Goal: Transaction & Acquisition: Purchase product/service

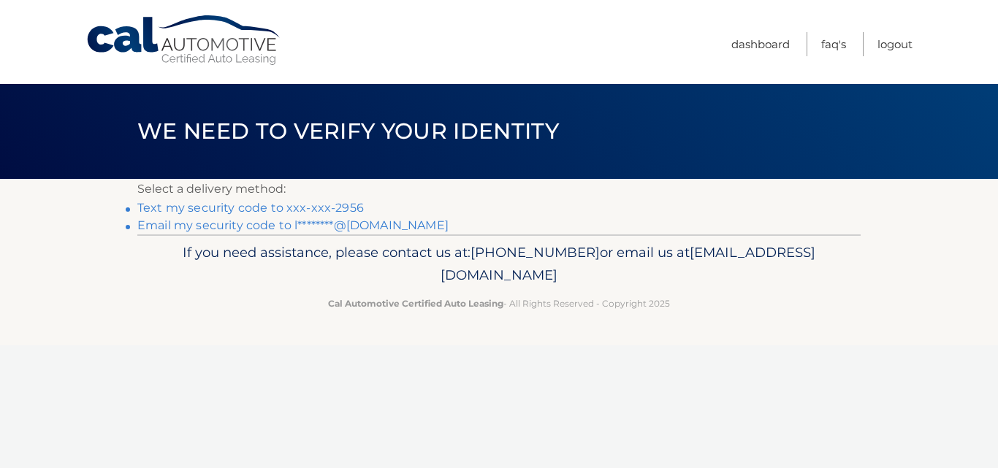
click at [305, 207] on link "Text my security code to xxx-xxx-2956" at bounding box center [250, 208] width 227 height 14
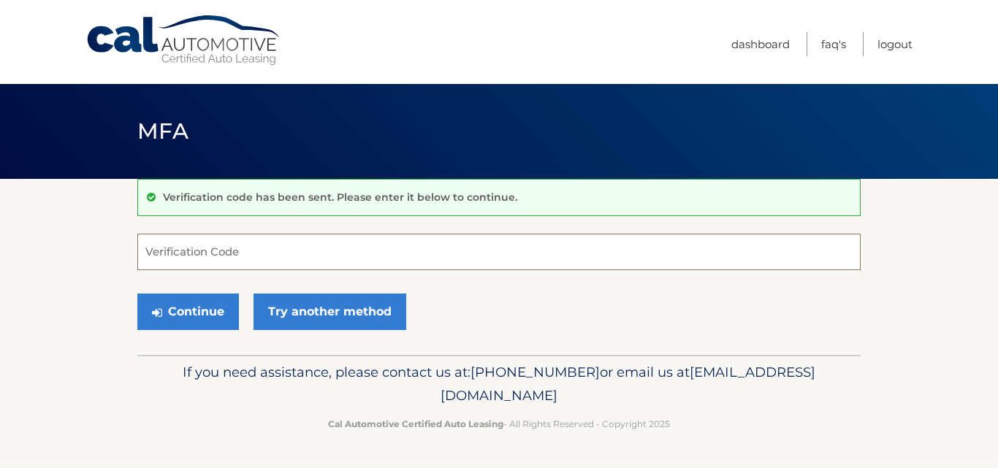
click at [270, 262] on input "Verification Code" at bounding box center [499, 252] width 724 height 37
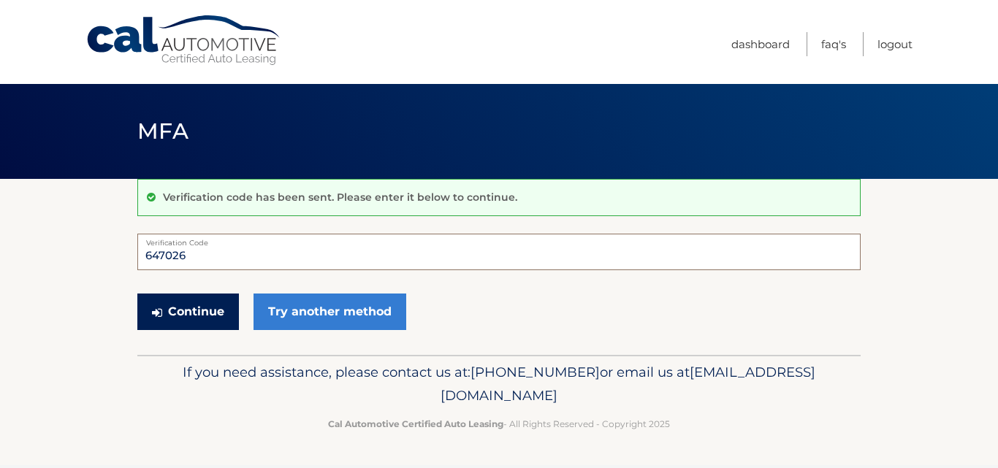
type input "647026"
click at [189, 314] on button "Continue" at bounding box center [188, 312] width 102 height 37
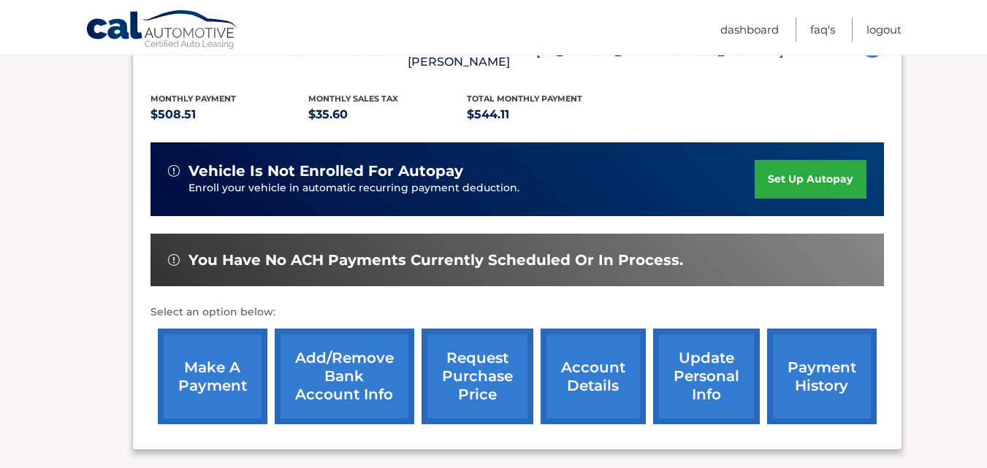
scroll to position [315, 0]
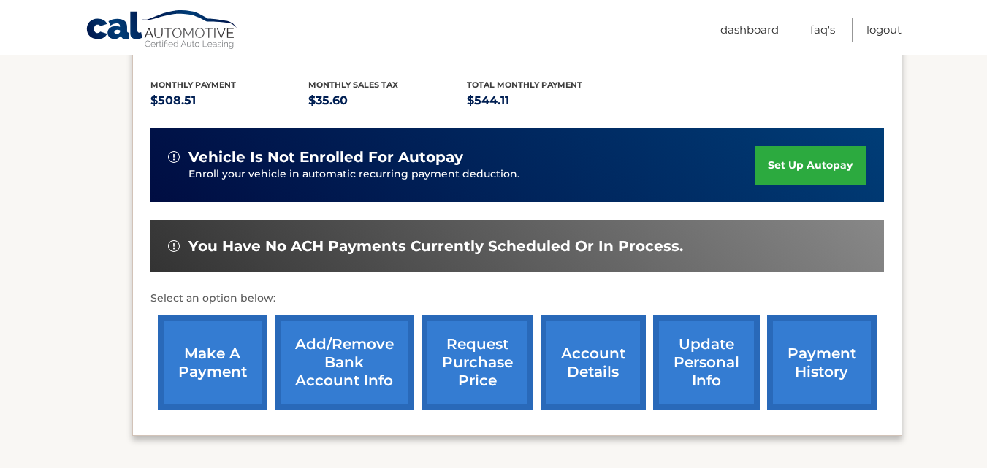
click at [202, 365] on link "make a payment" at bounding box center [213, 363] width 110 height 96
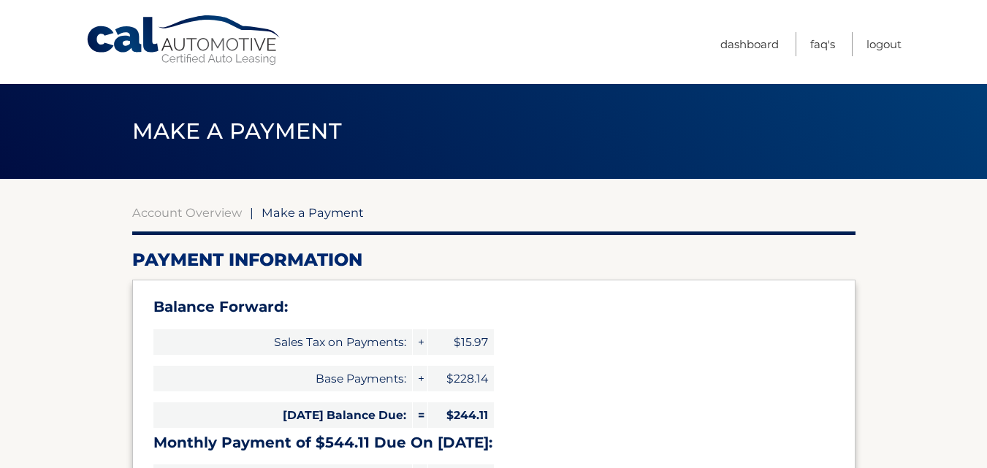
select select "NDFhYjE4NTEtZjg0Ni00ODFlLTllMzgtNTVhYjgyZTIwZTkw"
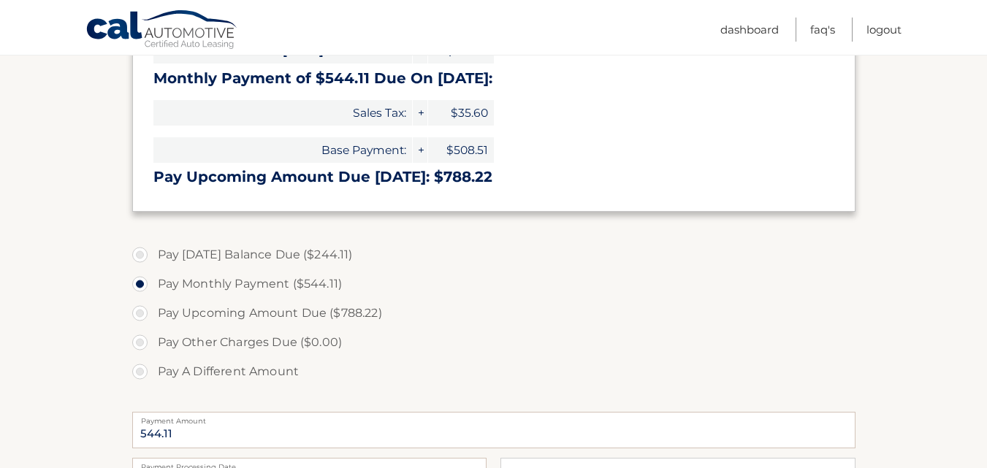
scroll to position [367, 0]
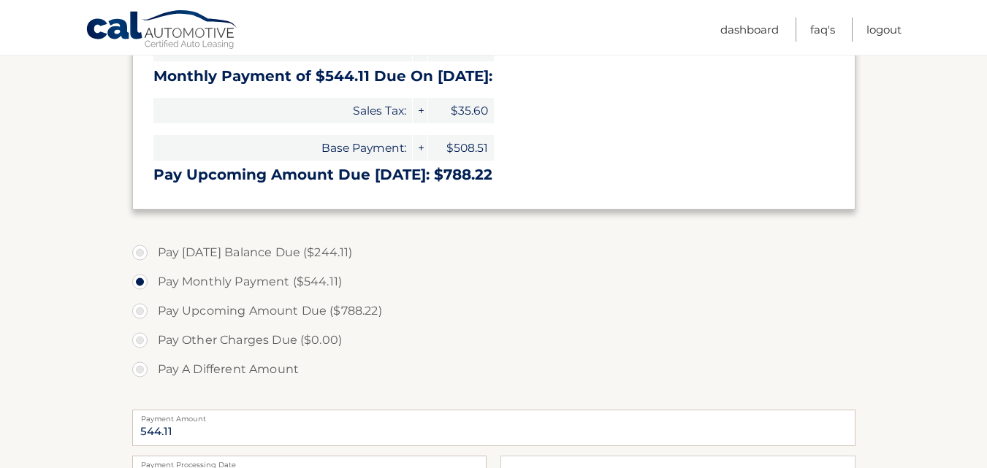
click at [143, 251] on label "Pay Today's Balance Due ($244.11)" at bounding box center [494, 252] width 724 height 29
click at [143, 251] on input "Pay Today's Balance Due ($244.11)" at bounding box center [145, 249] width 15 height 23
radio input "true"
type input "244.11"
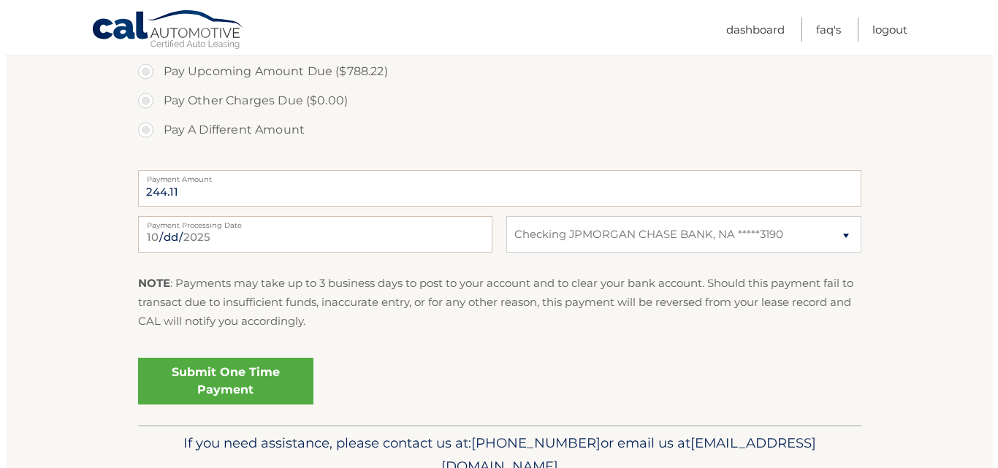
scroll to position [616, 0]
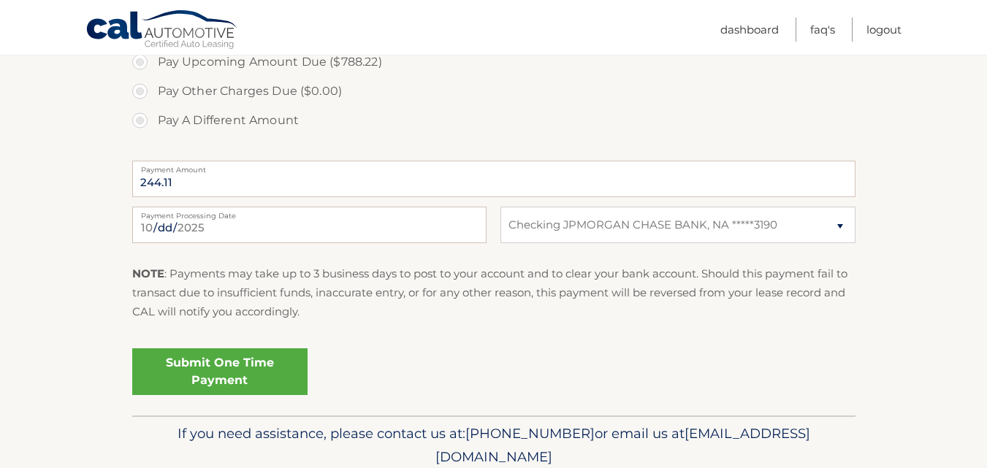
click at [220, 371] on link "Submit One Time Payment" at bounding box center [219, 372] width 175 height 47
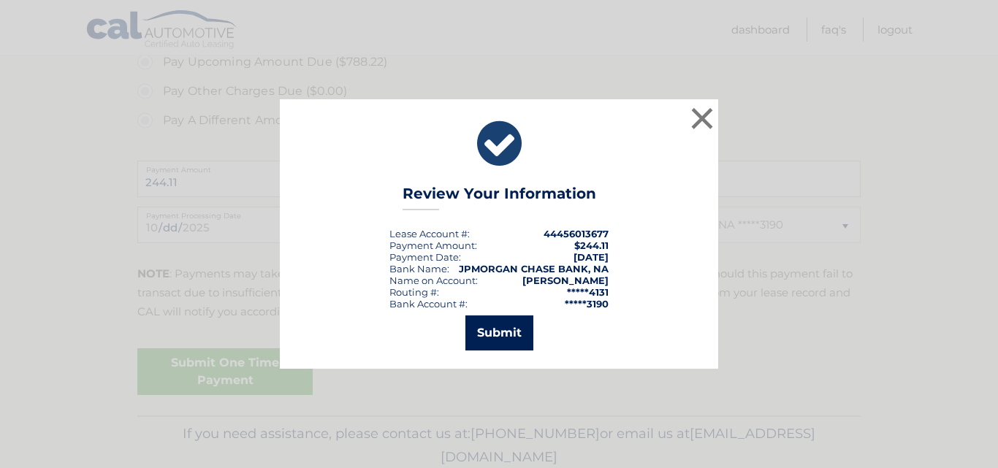
click at [512, 332] on button "Submit" at bounding box center [500, 333] width 68 height 35
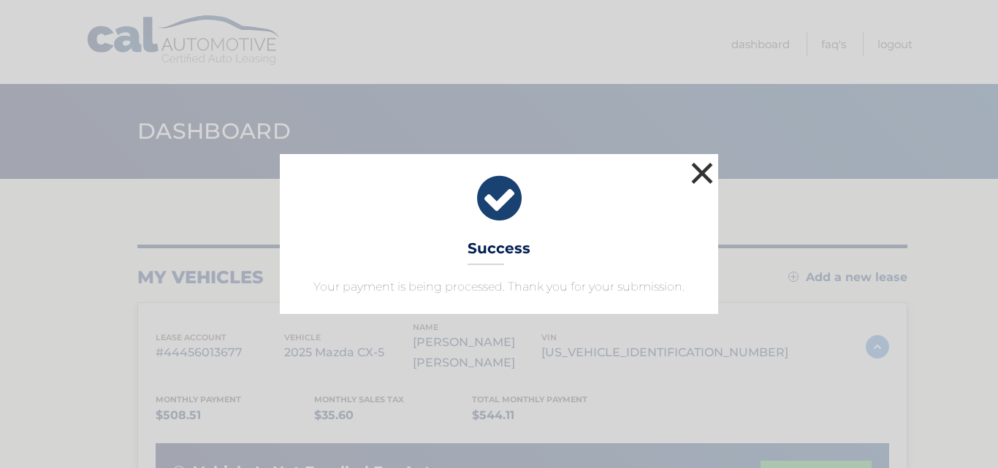
click at [707, 178] on button "×" at bounding box center [702, 173] width 29 height 29
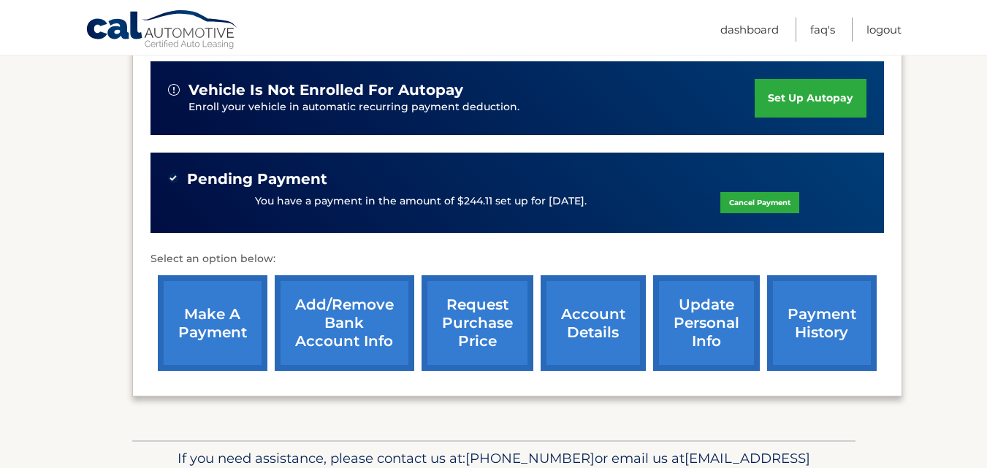
scroll to position [377, 0]
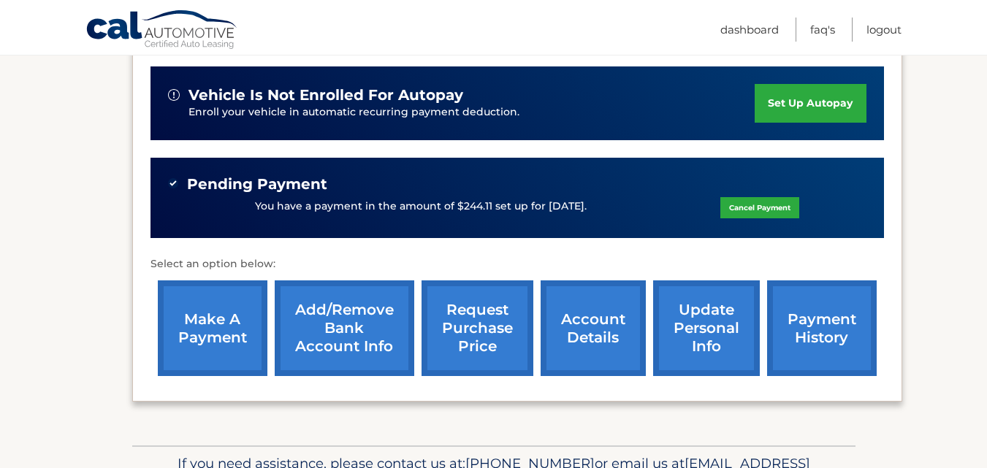
click at [213, 337] on link "make a payment" at bounding box center [213, 329] width 110 height 96
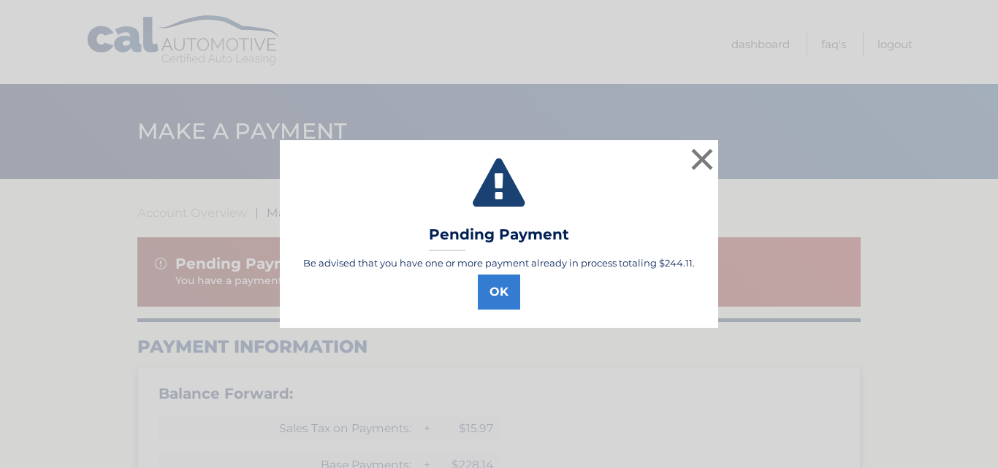
select select "NDFhYjE4NTEtZjg0Ni00ODFlLTllMzgtNTVhYjgyZTIwZTkw"
click at [509, 305] on button "OK" at bounding box center [499, 292] width 42 height 35
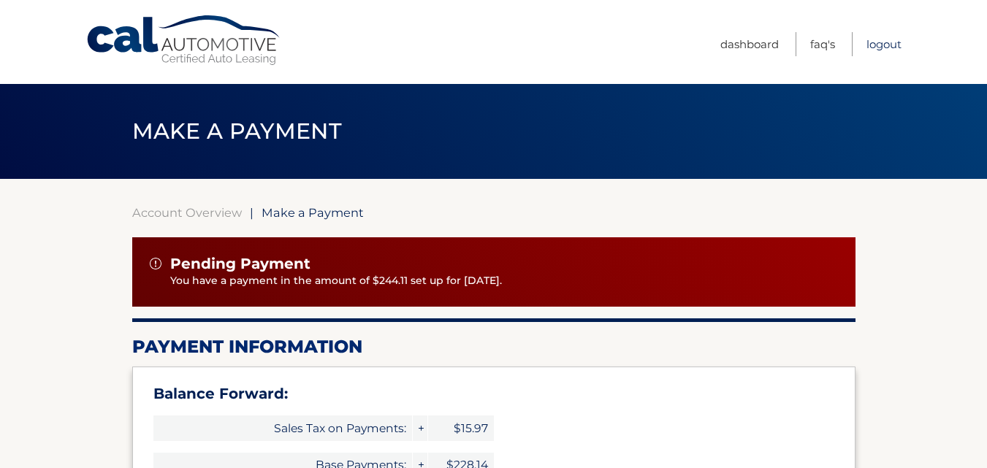
click at [882, 45] on link "Logout" at bounding box center [884, 44] width 35 height 24
